Goal: Feedback & Contribution: Submit feedback/report problem

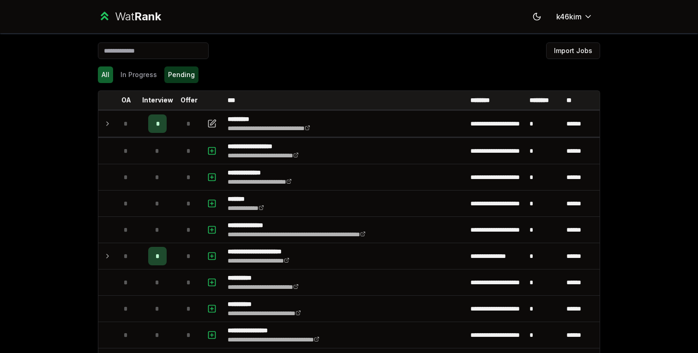
click at [166, 74] on button "Pending" at bounding box center [181, 74] width 34 height 17
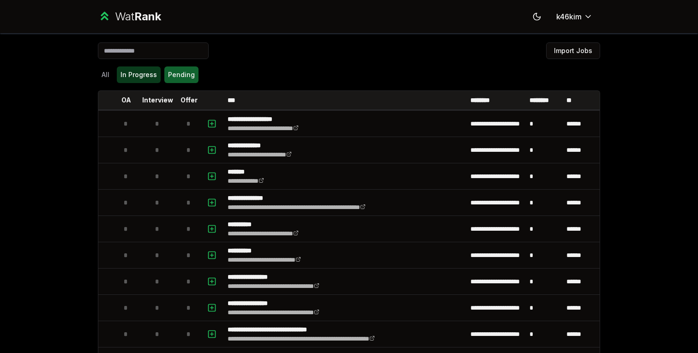
click at [137, 75] on button "In Progress" at bounding box center [139, 74] width 44 height 17
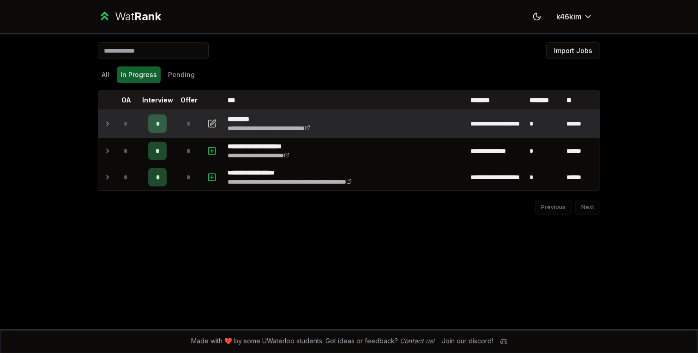
click at [213, 122] on icon "button" at bounding box center [214, 123] width 6 height 6
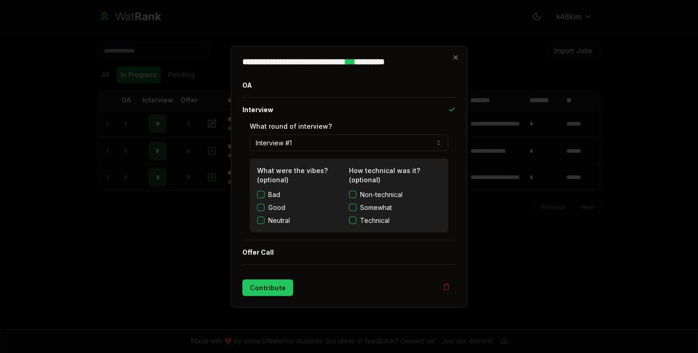
click at [353, 195] on button "Non-technical" at bounding box center [352, 194] width 7 height 7
click at [263, 203] on div "Good" at bounding box center [303, 207] width 92 height 9
click at [263, 210] on button "Good" at bounding box center [260, 207] width 7 height 7
click at [275, 283] on button "Contribute" at bounding box center [267, 287] width 51 height 17
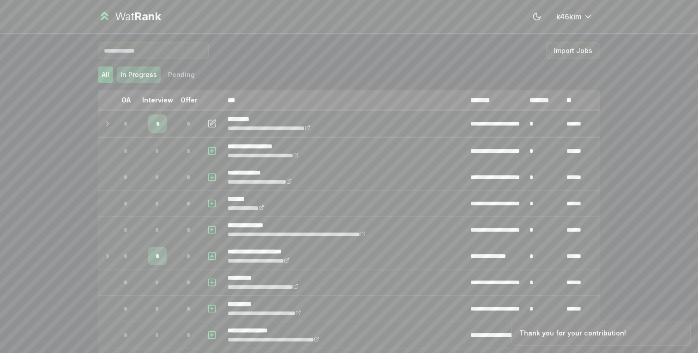
click at [144, 69] on button "In Progress" at bounding box center [139, 74] width 44 height 17
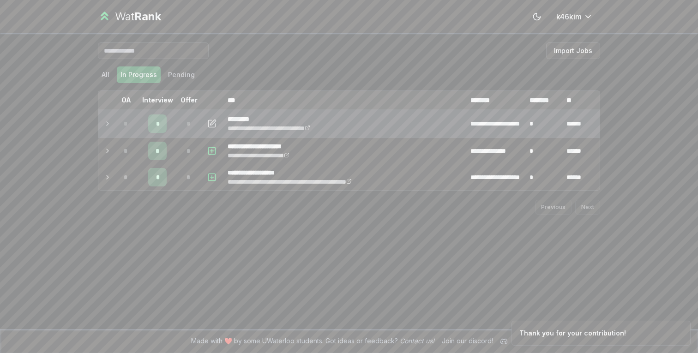
click at [159, 122] on div "*" at bounding box center [157, 123] width 18 height 18
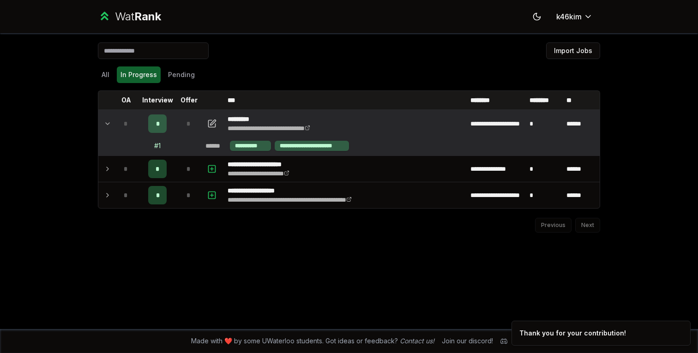
click at [456, 71] on div "All In Progress Pending" at bounding box center [349, 74] width 502 height 17
